Goal: Task Accomplishment & Management: Use online tool/utility

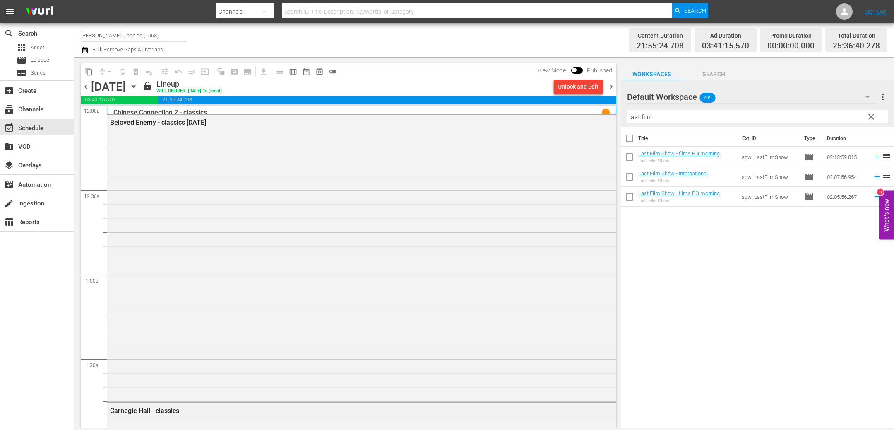
click at [650, 121] on input "last film" at bounding box center [757, 116] width 261 height 13
click at [650, 120] on input "last film" at bounding box center [757, 116] width 261 height 13
type input "this be"
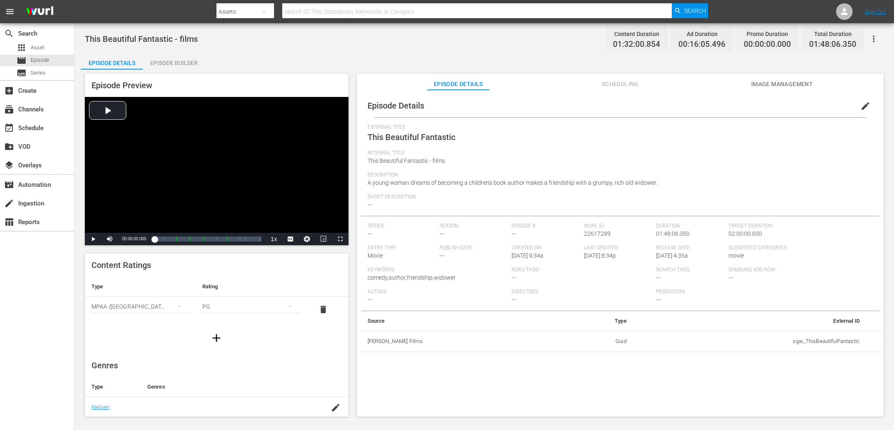
click at [712, 186] on div "Description A young woman dreams of becoming a children's book author makes a f…" at bounding box center [620, 183] width 505 height 22
drag, startPoint x: 666, startPoint y: 183, endPoint x: 362, endPoint y: 182, distance: 303.4
click at [362, 182] on div "Episode Details edit External Title This Beautiful Fantastic Internal Title Thi…" at bounding box center [620, 223] width 519 height 258
copy span "A young woman dreams of becoming a children's book author makes a friendship wi…"
click at [863, 109] on span "edit" at bounding box center [866, 106] width 10 height 10
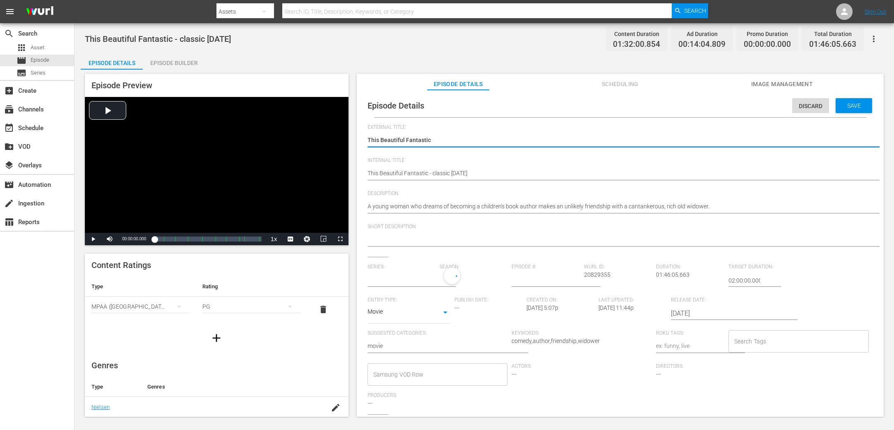
type input "No Series"
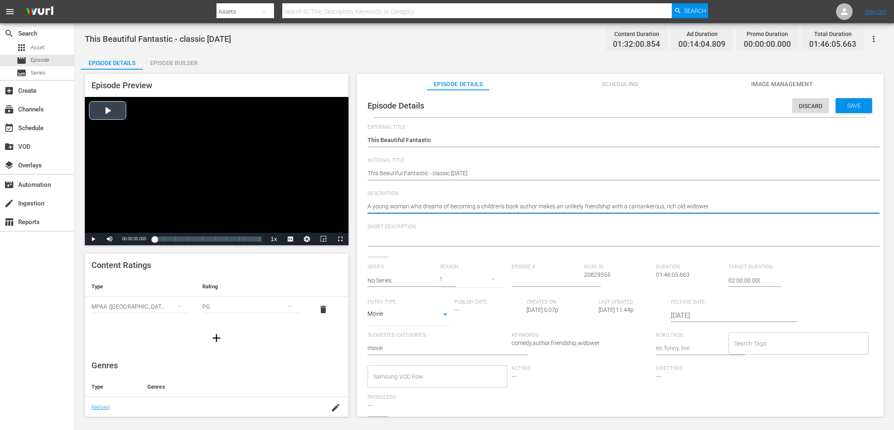
drag, startPoint x: 712, startPoint y: 208, endPoint x: 315, endPoint y: 208, distance: 397.8
paste textarea "dreams of becoming a children's book author makes a friendship with a grumpy"
type textarea "A young woman dreams of becoming a children's book author makes a friendship wi…"
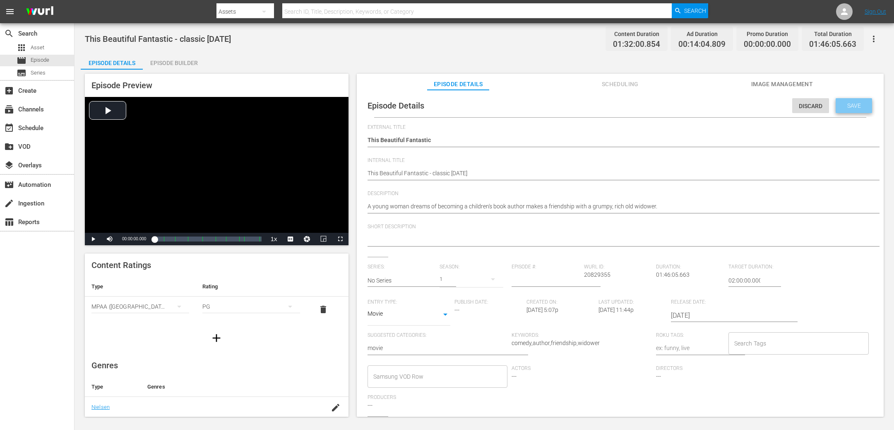
click at [847, 104] on span "Save" at bounding box center [854, 105] width 27 height 7
